Goal: Task Accomplishment & Management: Manage account settings

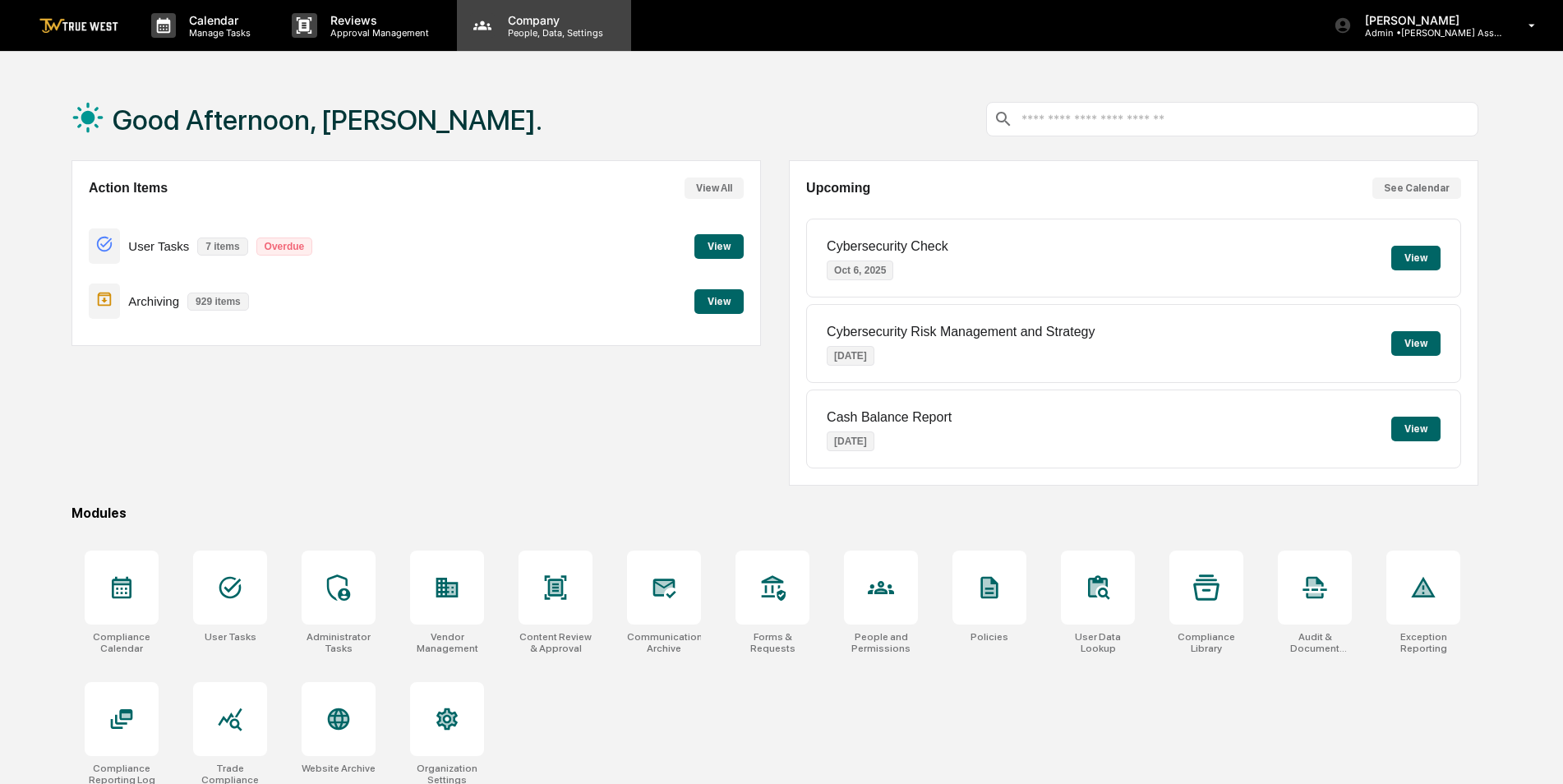
click at [539, 32] on p "People, Data, Settings" at bounding box center [552, 33] width 116 height 11
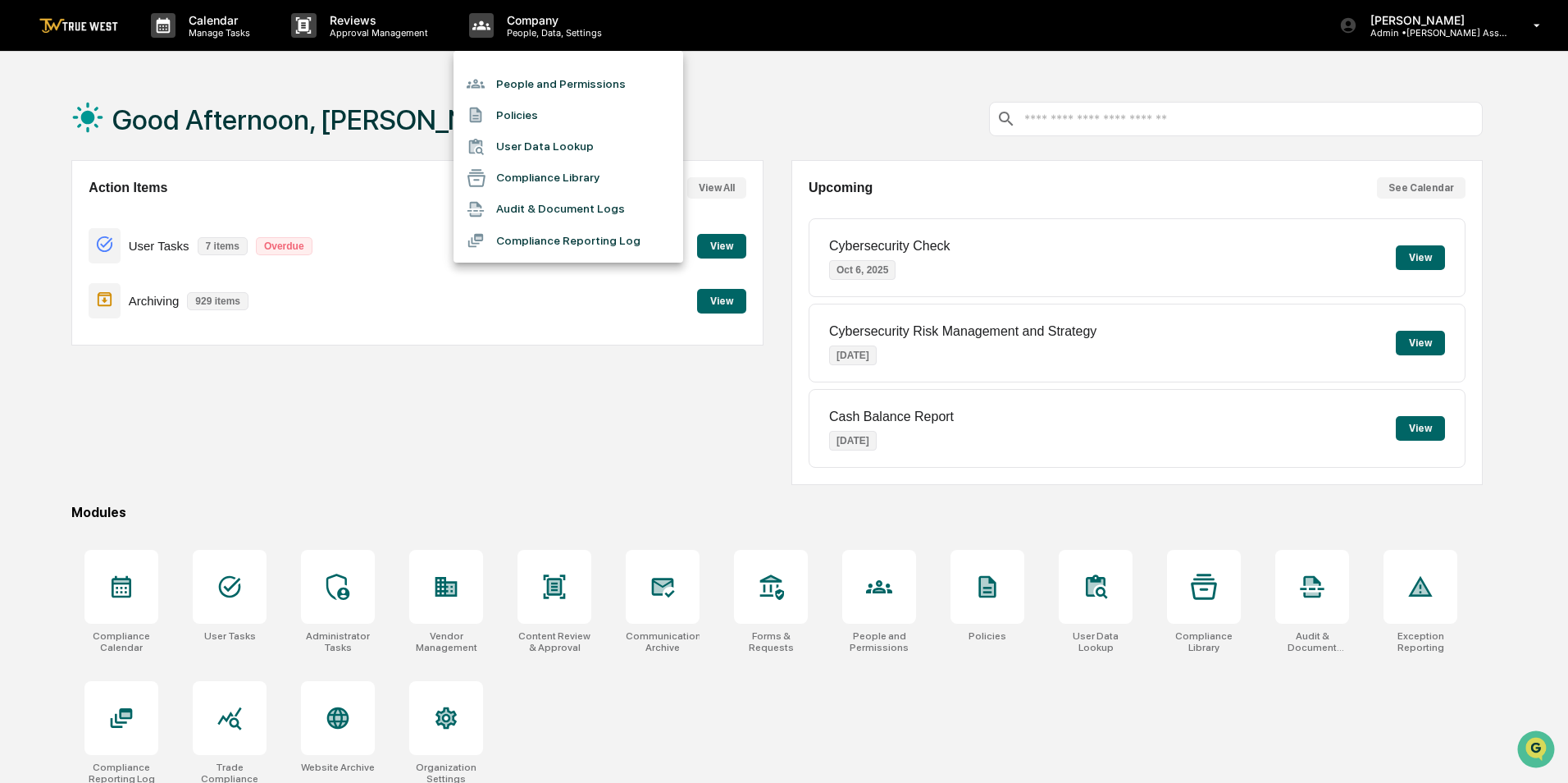
click at [522, 86] on li "People and Permissions" at bounding box center [568, 83] width 230 height 31
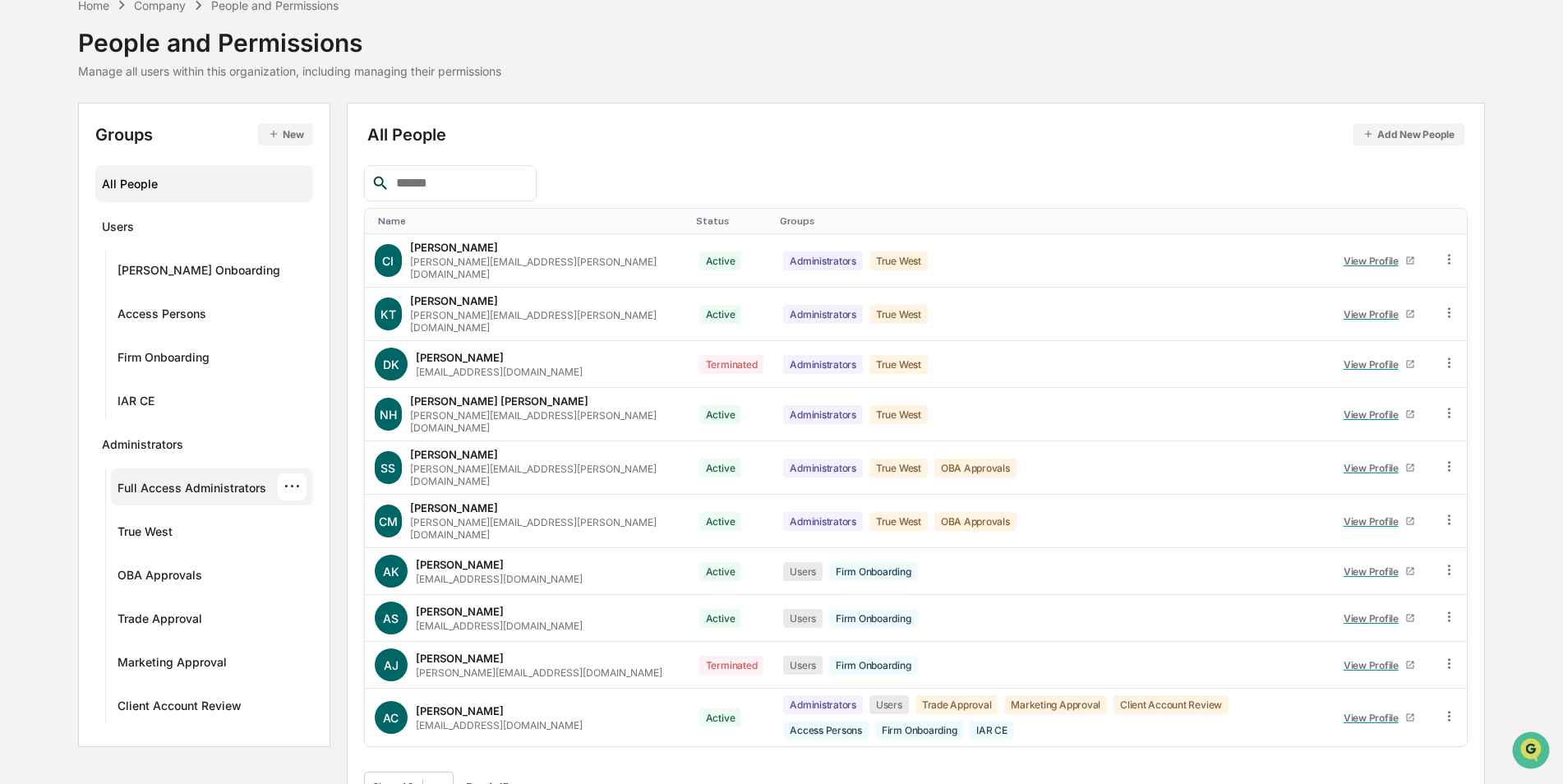
click at [177, 493] on div "Full Access Administrators" at bounding box center [191, 491] width 149 height 19
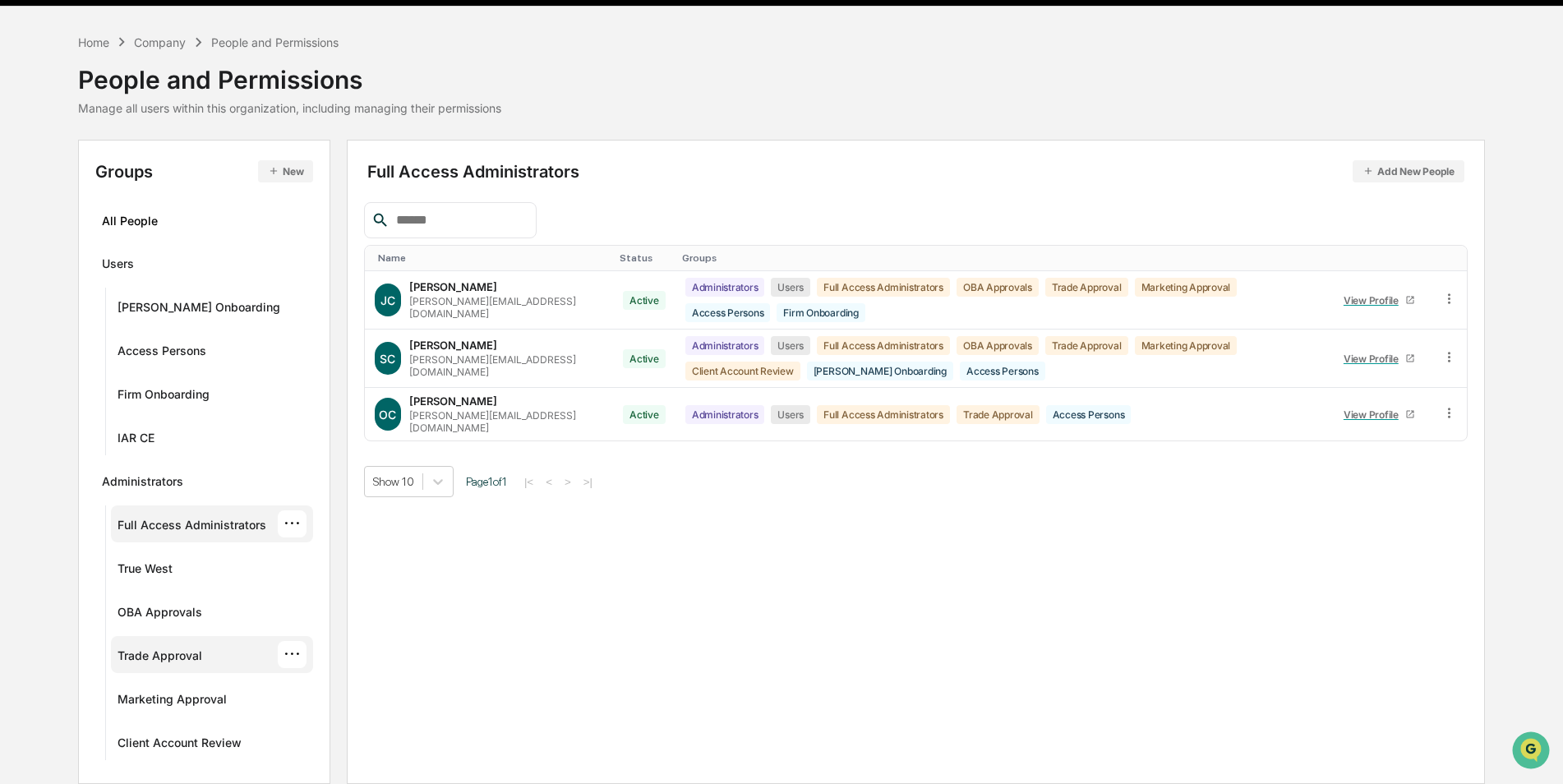
click at [171, 652] on div "Trade Approval" at bounding box center [159, 658] width 85 height 19
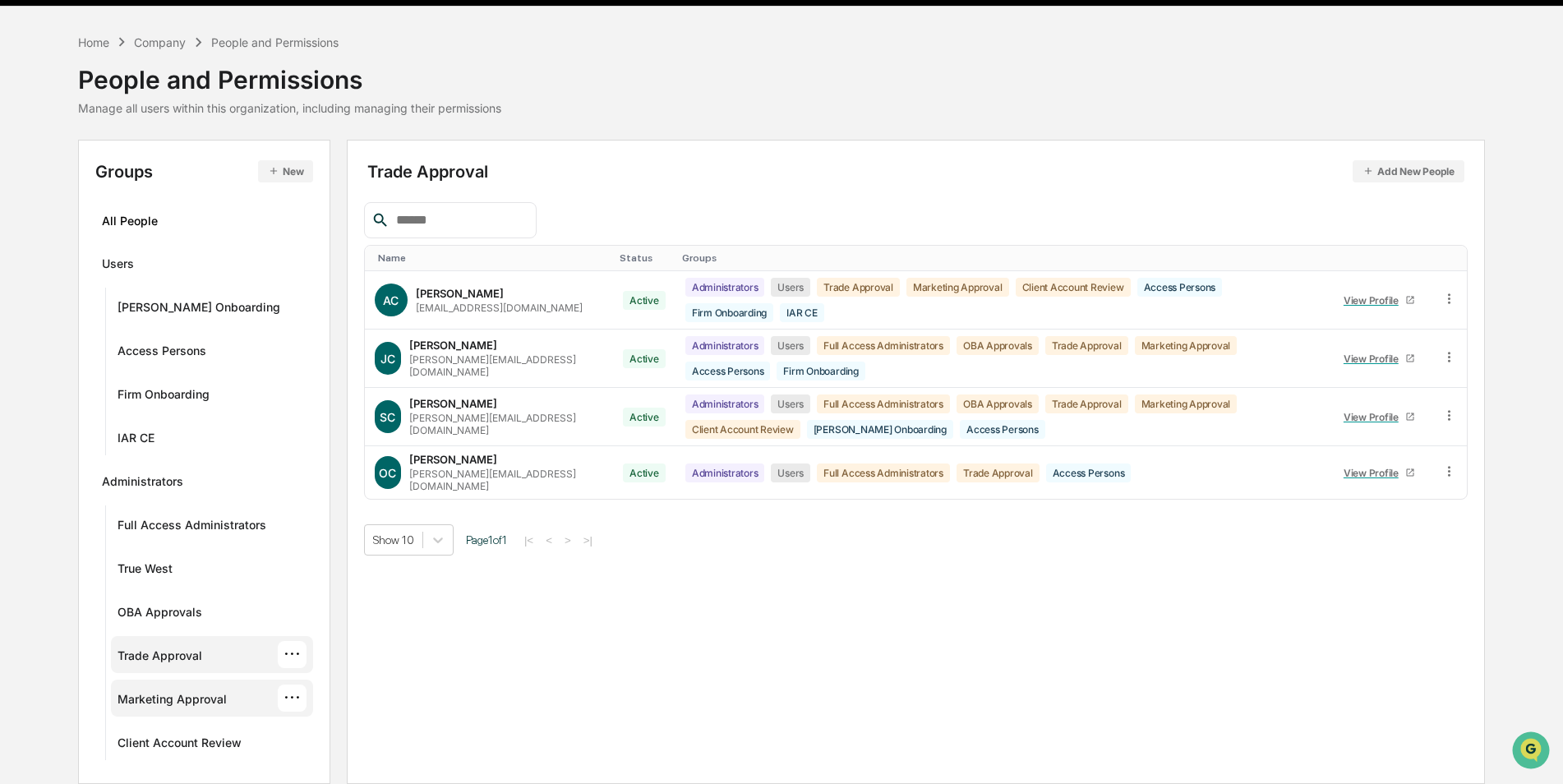
click at [166, 697] on div "Marketing Approval" at bounding box center [172, 701] width 109 height 19
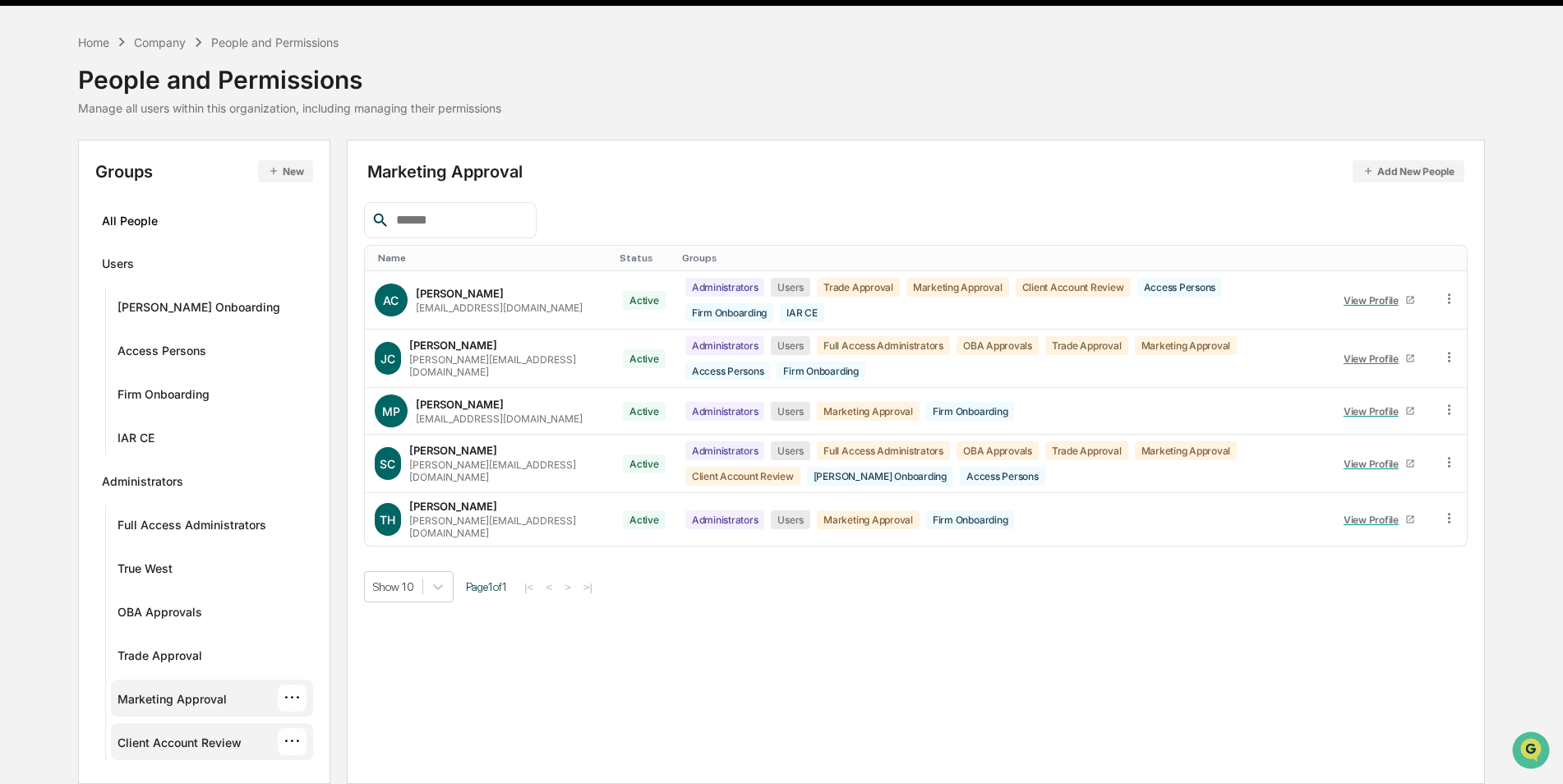
click at [202, 737] on div "Client Account Review" at bounding box center [179, 745] width 124 height 19
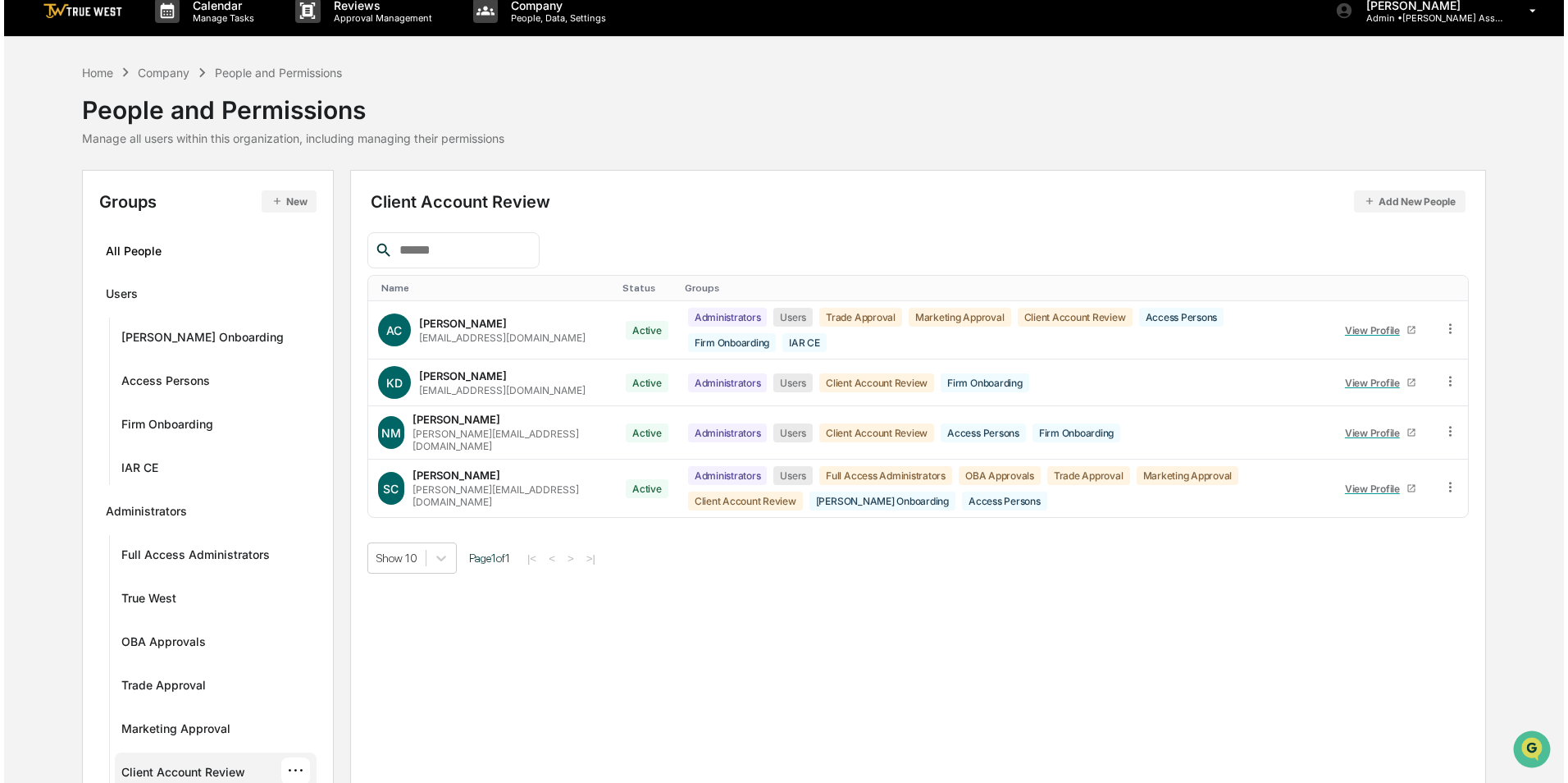
scroll to position [0, 0]
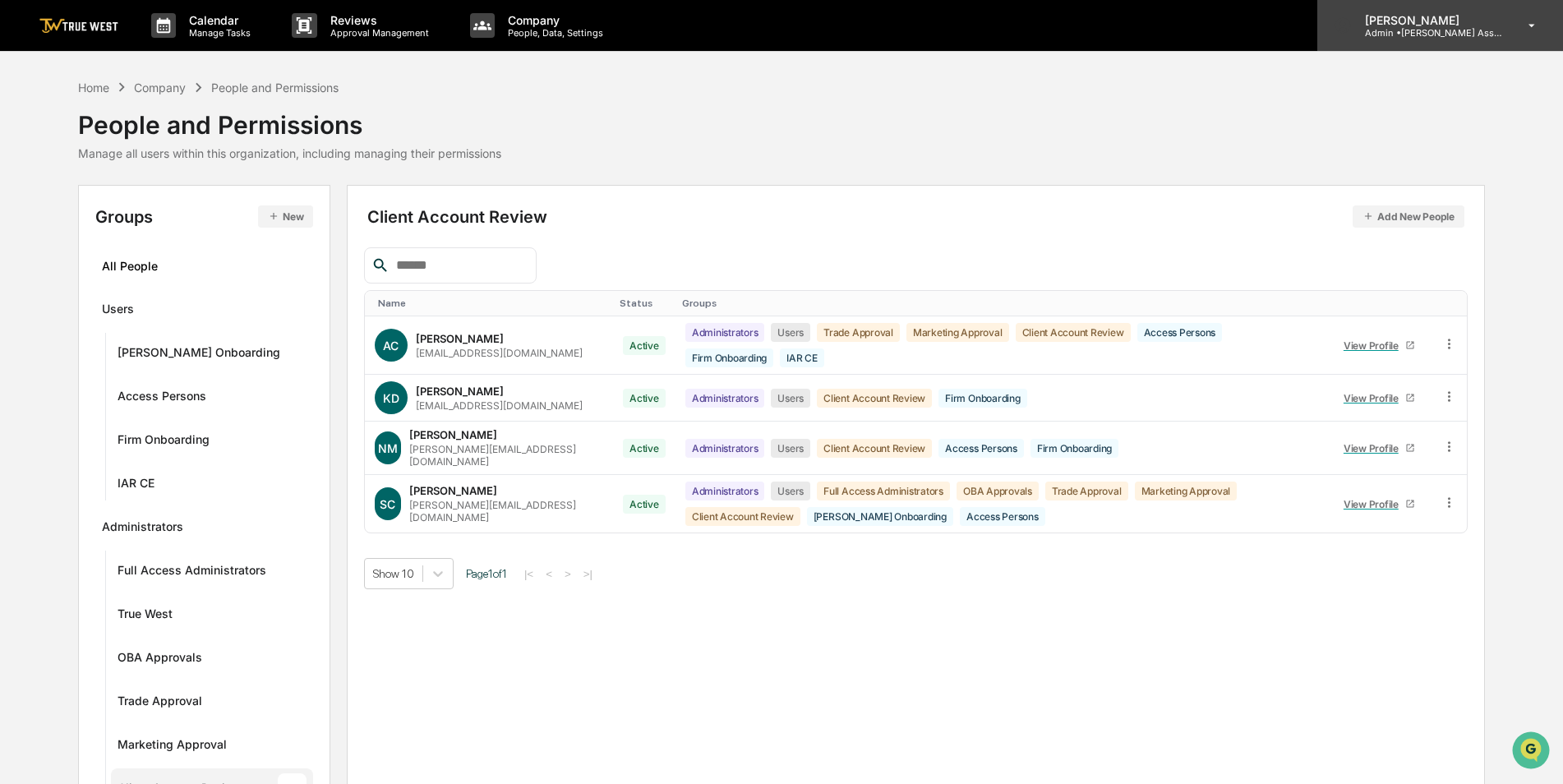
click at [1468, 35] on p "Admin • [PERSON_NAME] Asset Management" at bounding box center [1427, 33] width 152 height 11
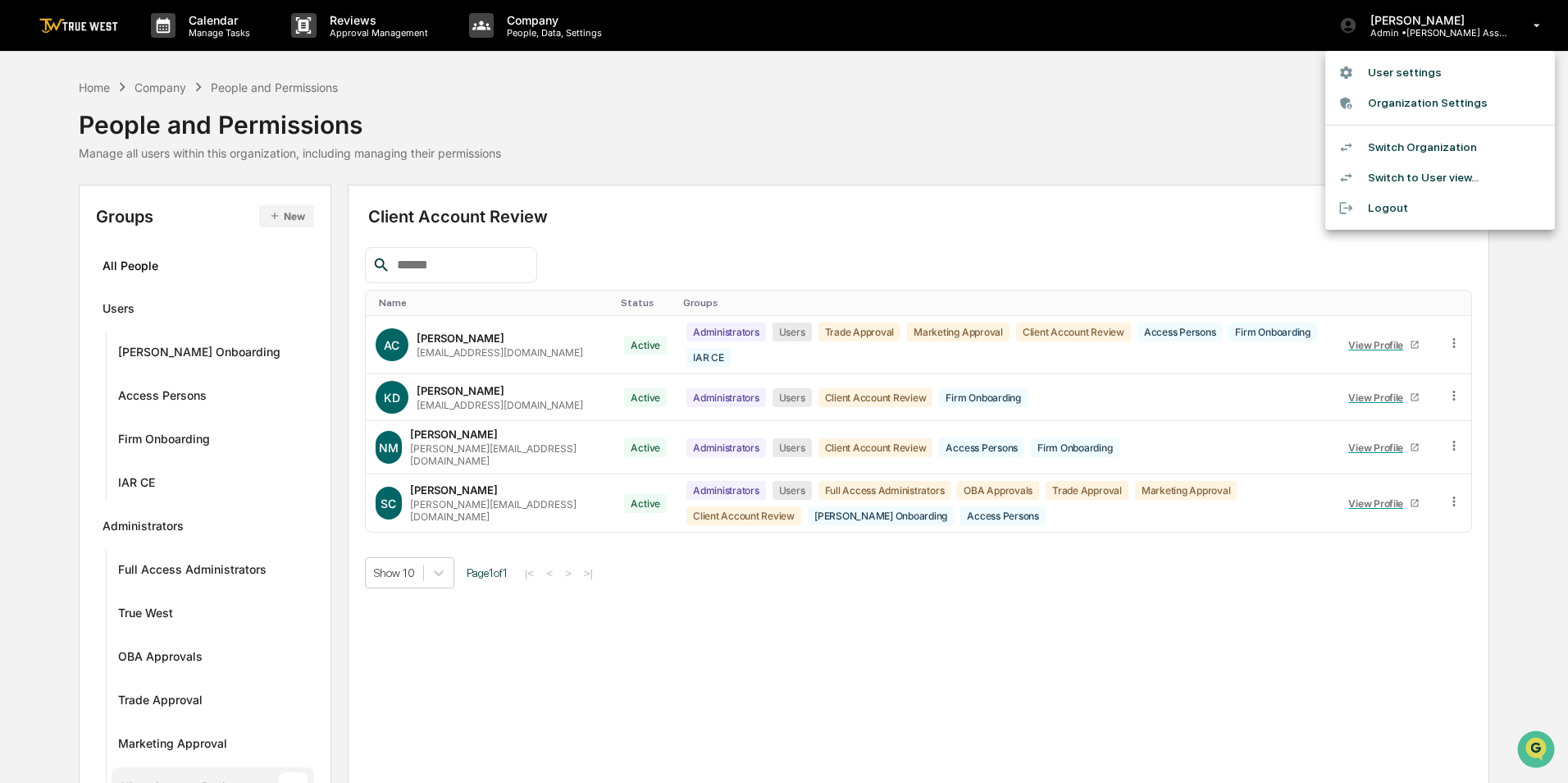
click at [1421, 150] on li "Switch Organization" at bounding box center [1440, 147] width 230 height 31
